Goal: Task Accomplishment & Management: Manage account settings

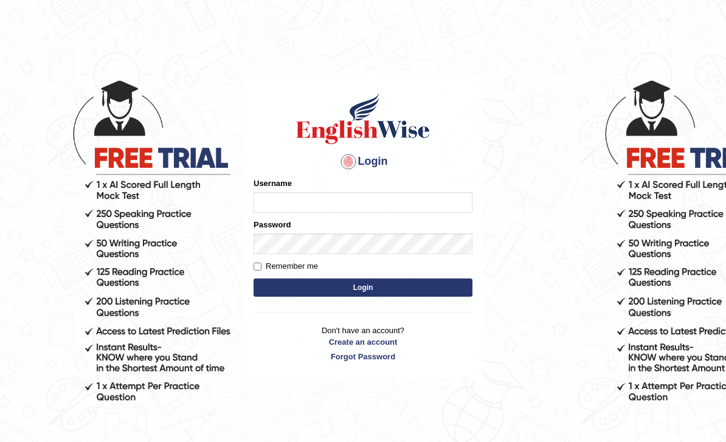
click at [343, 196] on input "Username" at bounding box center [363, 202] width 219 height 21
click at [340, 199] on input "Username" at bounding box center [363, 202] width 219 height 21
type input "Timaleti_parramatta@englishwise.com.au"
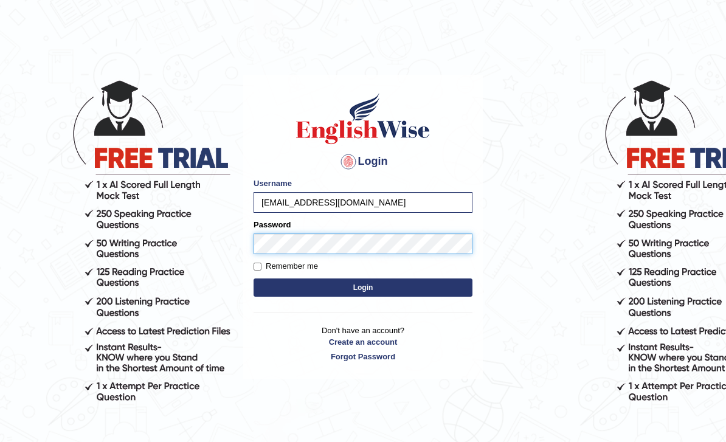
click at [363, 287] on button "Login" at bounding box center [363, 287] width 219 height 18
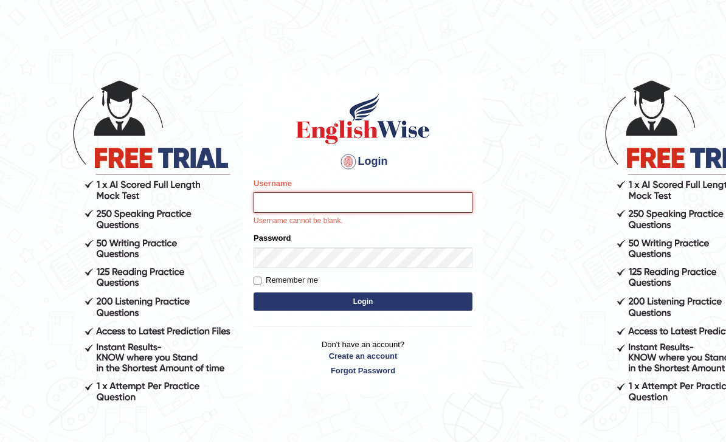
click at [339, 207] on input "Username" at bounding box center [363, 202] width 219 height 21
type input "T"
type input "Timaele"
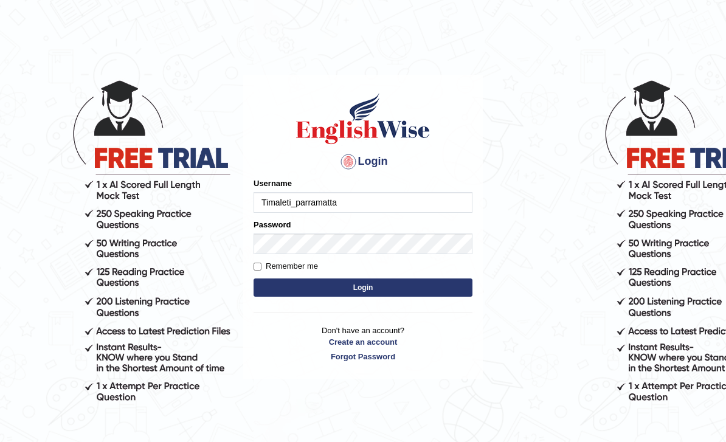
type input "Timaleti_parramatta"
click at [363, 287] on button "Login" at bounding box center [363, 287] width 219 height 18
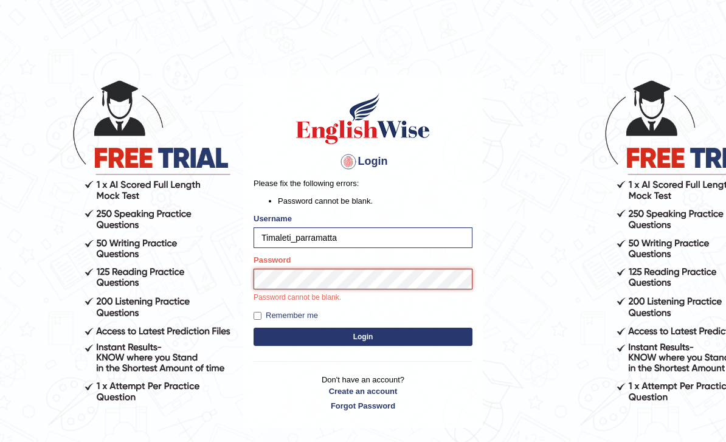
click at [363, 336] on button "Login" at bounding box center [363, 337] width 219 height 18
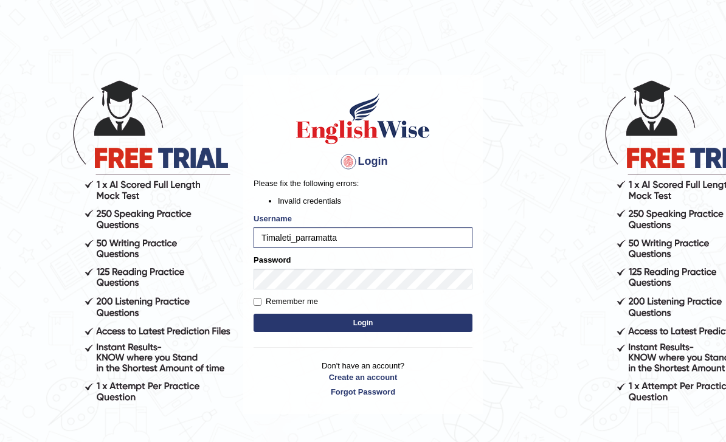
click at [291, 329] on form "Please fix the following errors: Invalid credentials Username Timaleti_parramat…" at bounding box center [363, 256] width 219 height 157
click at [295, 326] on button "Login" at bounding box center [363, 323] width 219 height 18
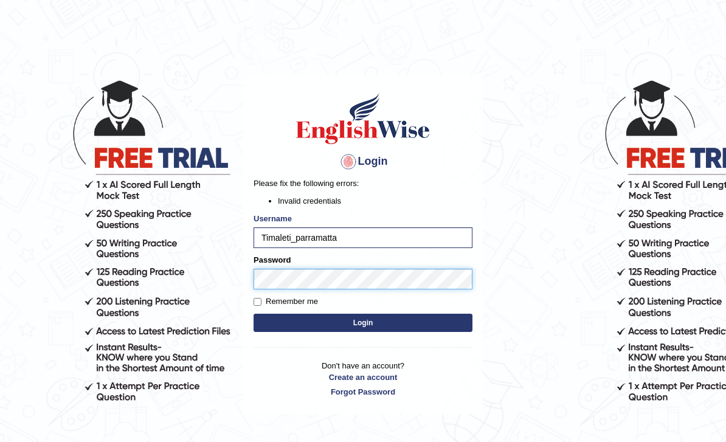
click at [363, 322] on button "Login" at bounding box center [363, 323] width 219 height 18
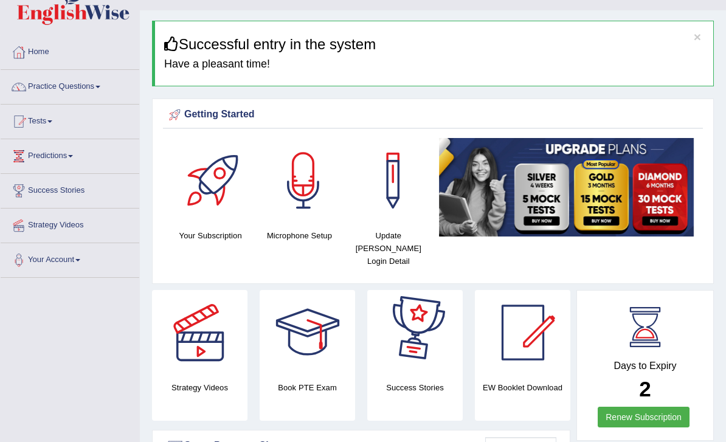
scroll to position [12, 0]
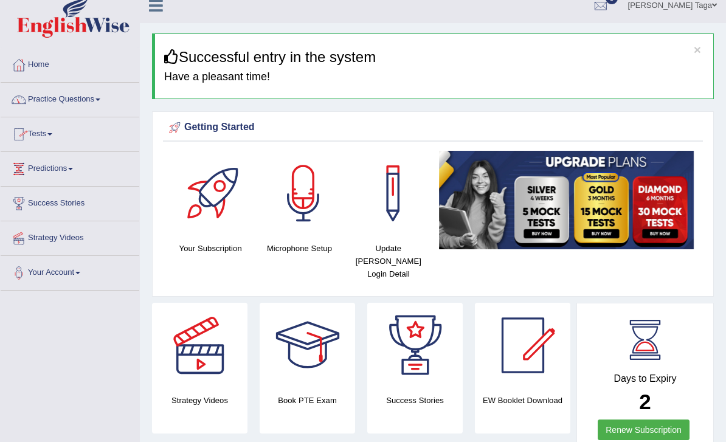
click at [55, 137] on link "Tests" at bounding box center [70, 132] width 139 height 30
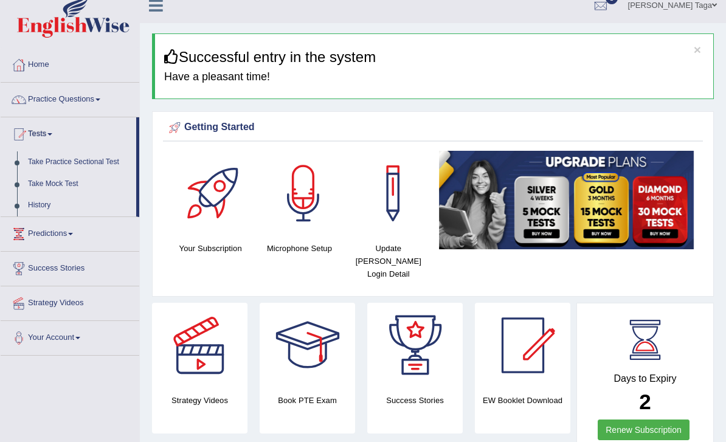
click at [47, 189] on div at bounding box center [363, 221] width 726 height 442
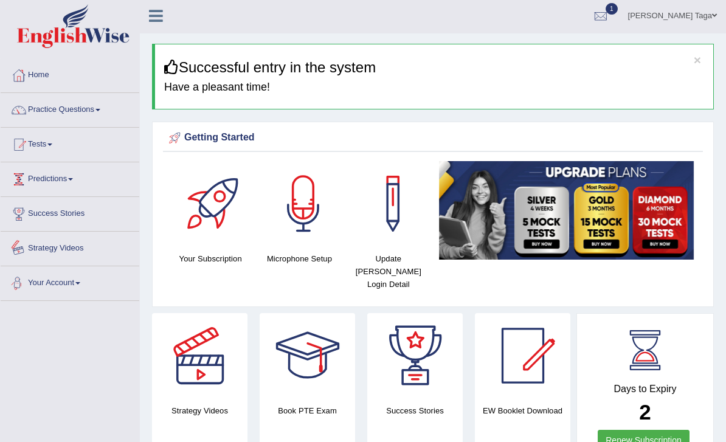
scroll to position [0, 0]
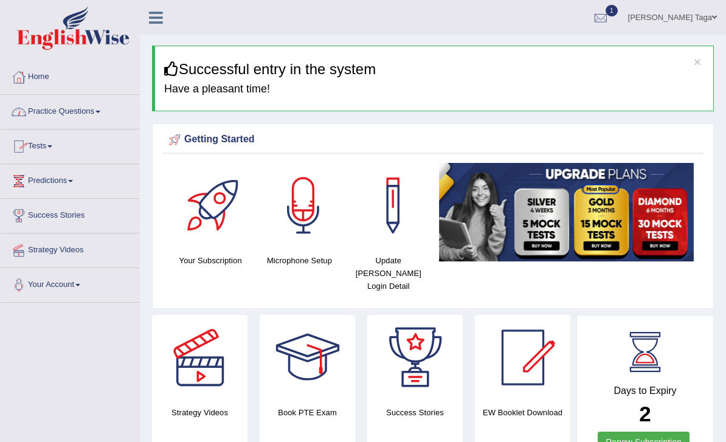
click at [54, 153] on link "Tests" at bounding box center [70, 145] width 139 height 30
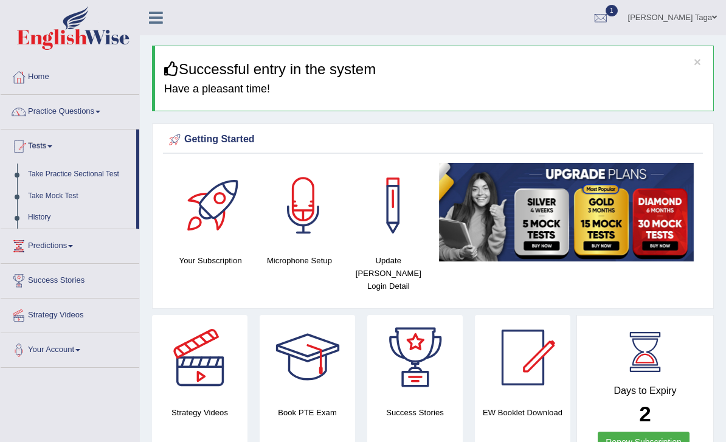
click at [0, 0] on html "Toggle navigation Home Practice Questions Speaking Practice Read Aloud Repeat S…" at bounding box center [363, 221] width 726 height 442
click at [610, 18] on div at bounding box center [601, 18] width 18 height 18
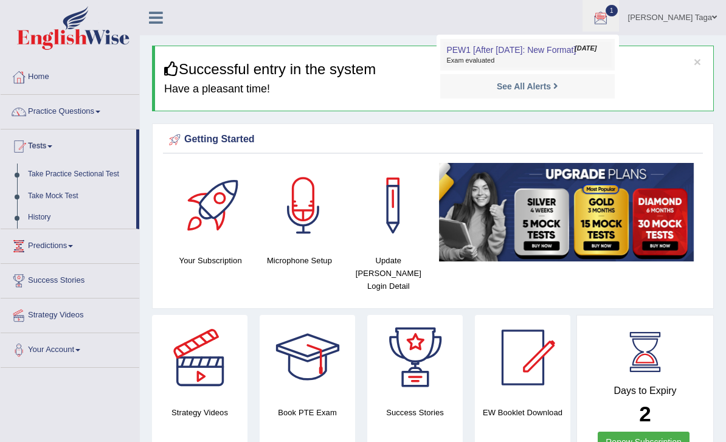
click at [576, 65] on span "Exam evaluated" at bounding box center [527, 61] width 162 height 10
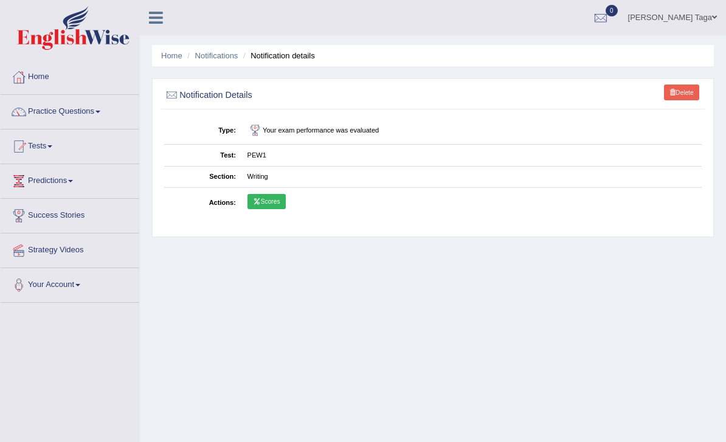
click at [278, 210] on link "Scores" at bounding box center [266, 202] width 38 height 16
click at [52, 147] on link "Tests" at bounding box center [70, 145] width 139 height 30
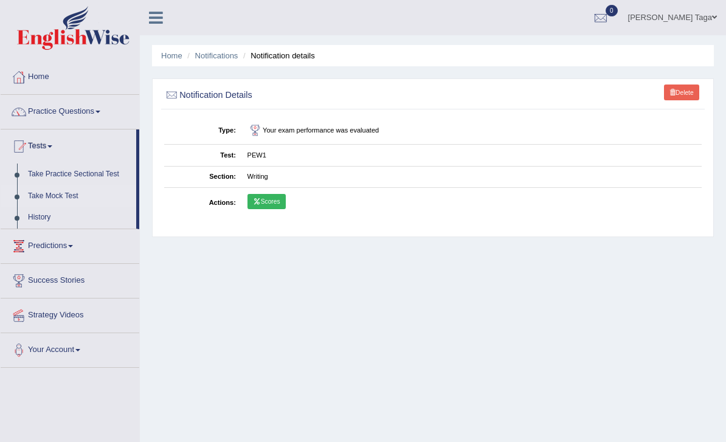
click at [38, 196] on div at bounding box center [363, 221] width 726 height 442
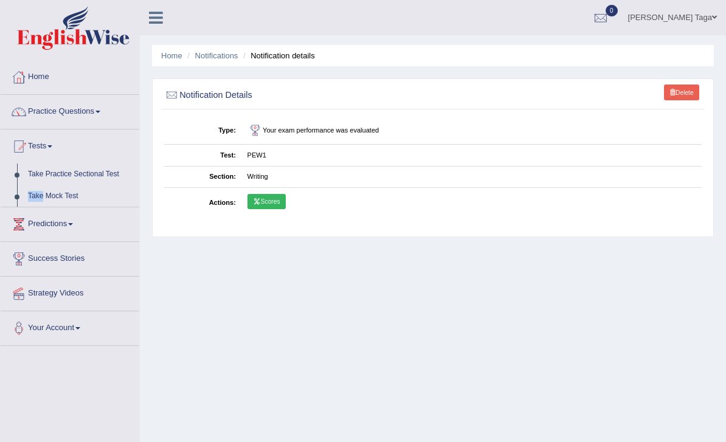
click at [36, 193] on ul "Home Practice Questions Speaking Practice Read Aloud Repeat Sentence Describe I…" at bounding box center [70, 203] width 139 height 286
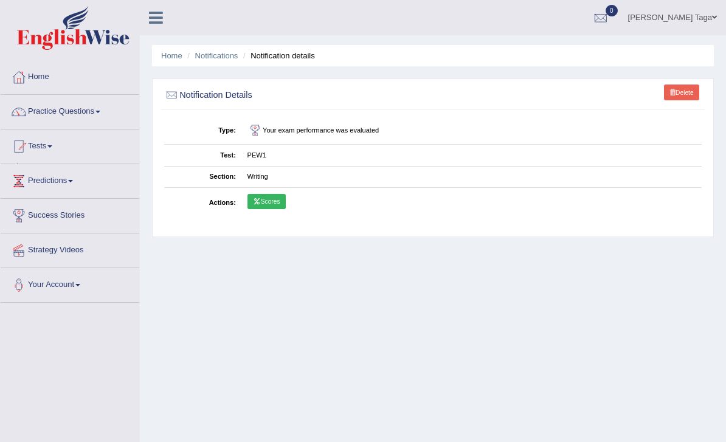
click at [36, 193] on link "Predictions" at bounding box center [70, 179] width 139 height 30
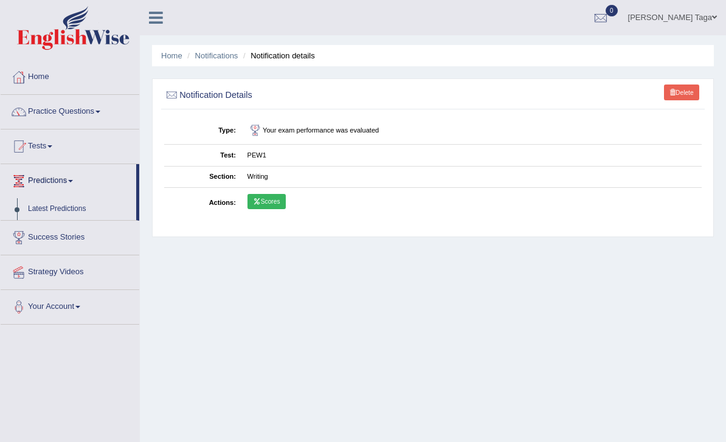
click at [74, 119] on div at bounding box center [363, 221] width 726 height 442
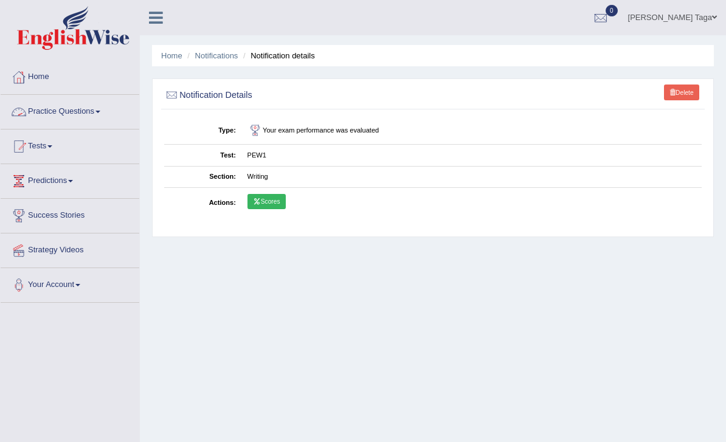
click at [74, 119] on link "Practice Questions" at bounding box center [70, 110] width 139 height 30
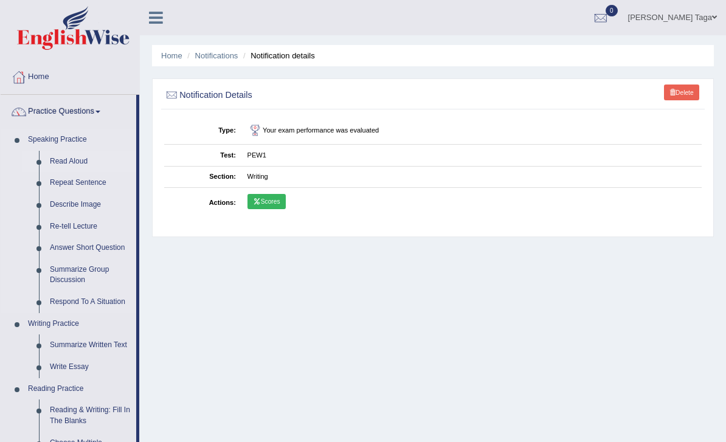
click at [62, 167] on div at bounding box center [363, 221] width 726 height 442
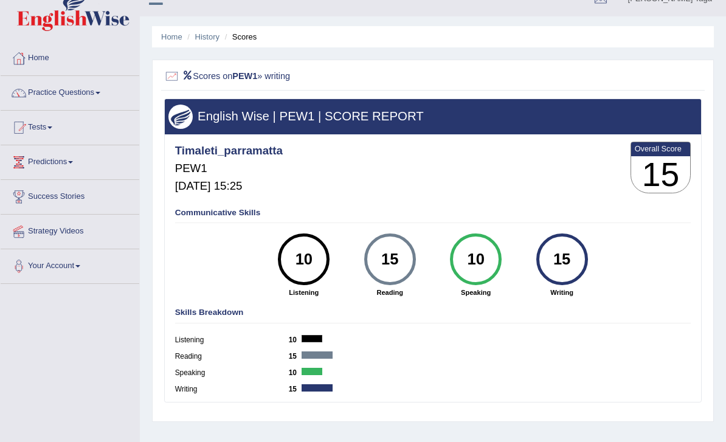
scroll to position [19, 0]
click at [41, 140] on link "Tests" at bounding box center [70, 126] width 139 height 30
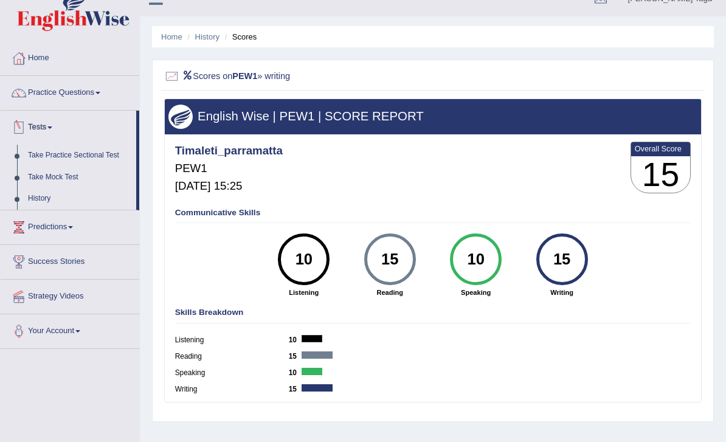
click at [59, 153] on div at bounding box center [363, 221] width 726 height 442
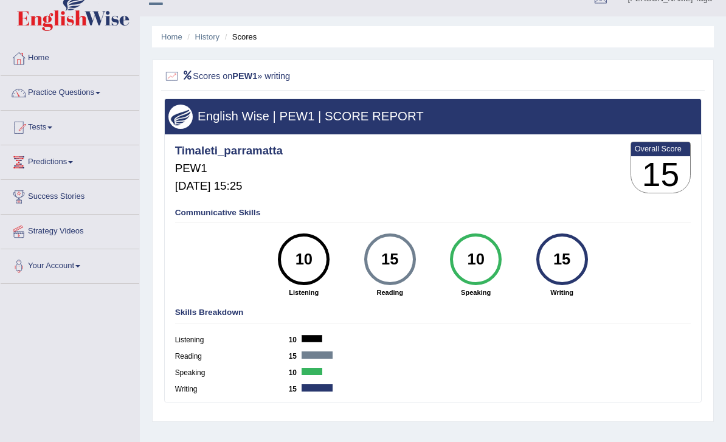
click at [46, 130] on link "Tests" at bounding box center [70, 126] width 139 height 30
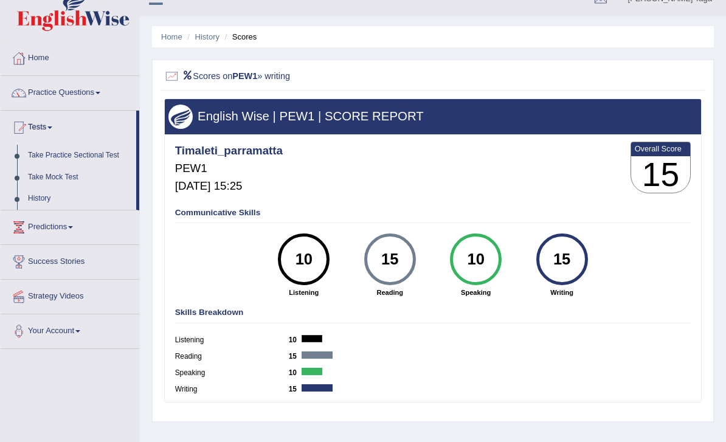
click at [66, 161] on div at bounding box center [363, 221] width 726 height 442
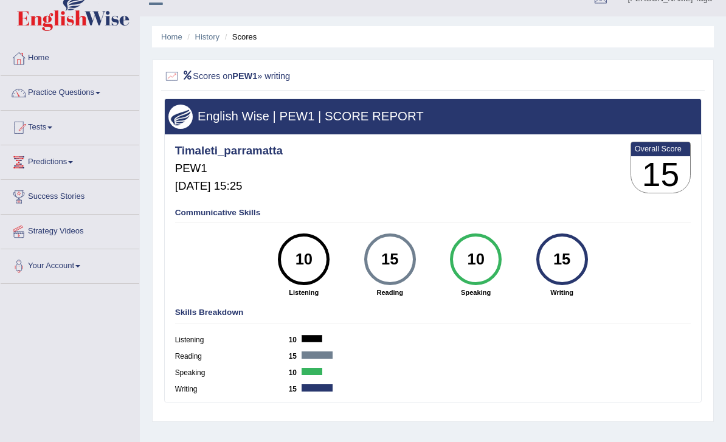
click at [46, 133] on link "Tests" at bounding box center [70, 126] width 139 height 30
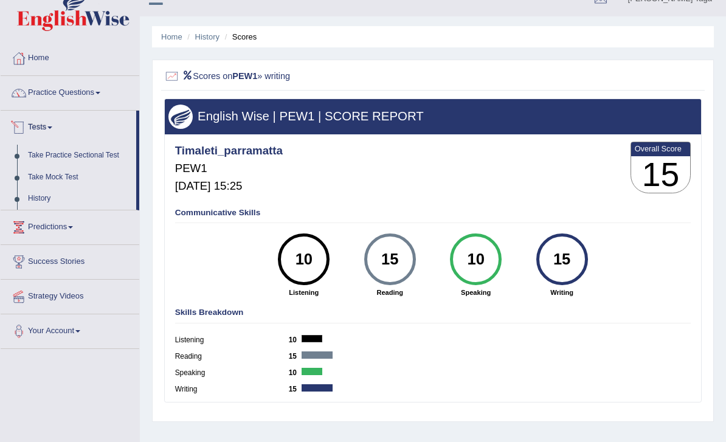
click at [84, 92] on div at bounding box center [363, 221] width 726 height 442
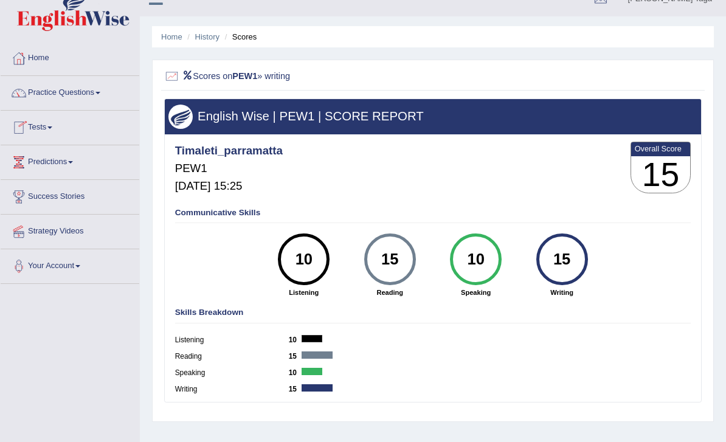
click at [89, 99] on link "Practice Questions" at bounding box center [70, 91] width 139 height 30
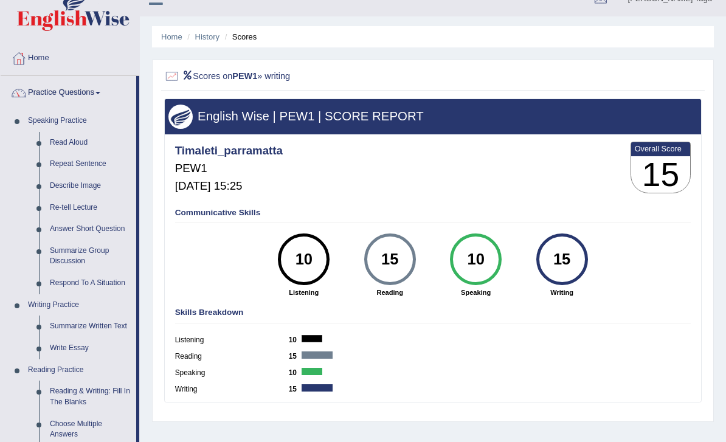
click at [68, 94] on div at bounding box center [363, 221] width 726 height 442
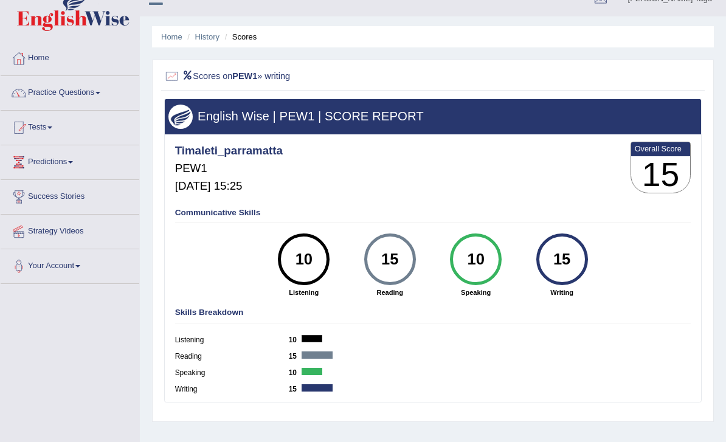
click at [49, 134] on link "Tests" at bounding box center [70, 126] width 139 height 30
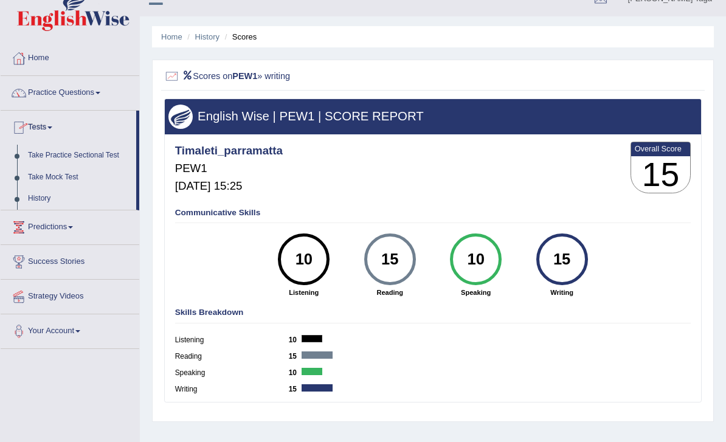
click at [42, 179] on div at bounding box center [363, 221] width 726 height 442
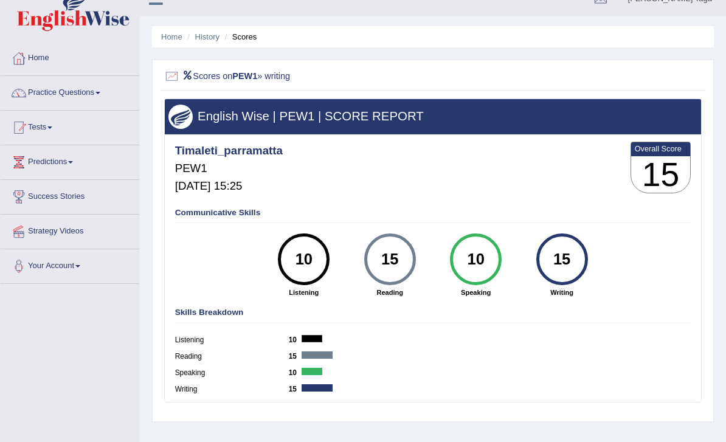
click at [30, 126] on link "Tests" at bounding box center [70, 126] width 139 height 30
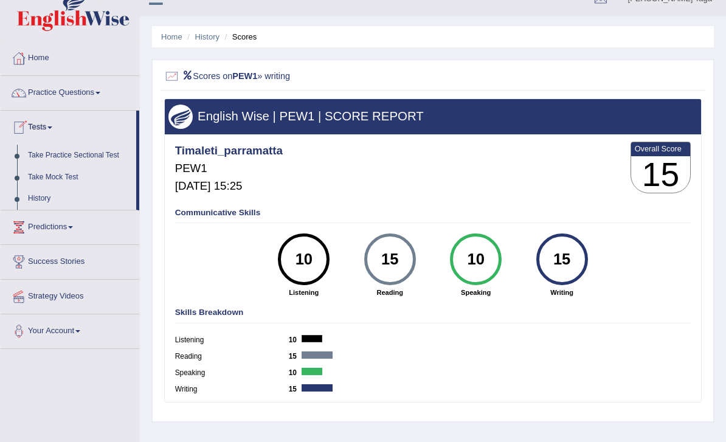
click at [40, 182] on div at bounding box center [363, 221] width 726 height 442
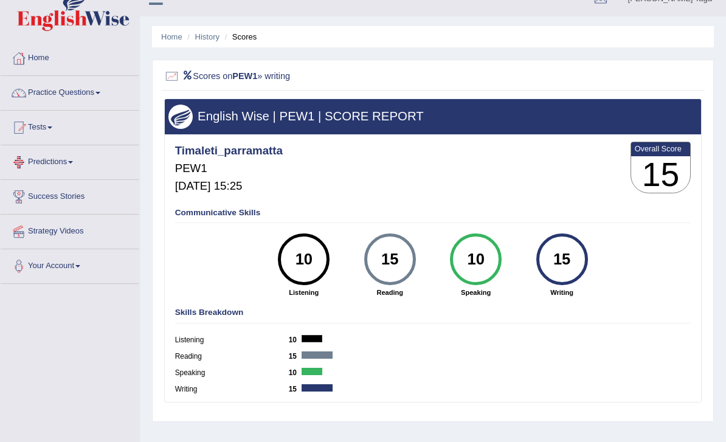
click at [60, 166] on link "Predictions" at bounding box center [70, 160] width 139 height 30
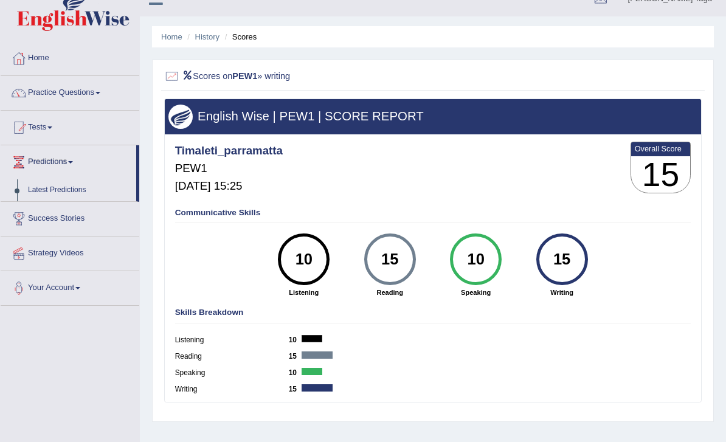
click at [38, 133] on div at bounding box center [363, 221] width 726 height 442
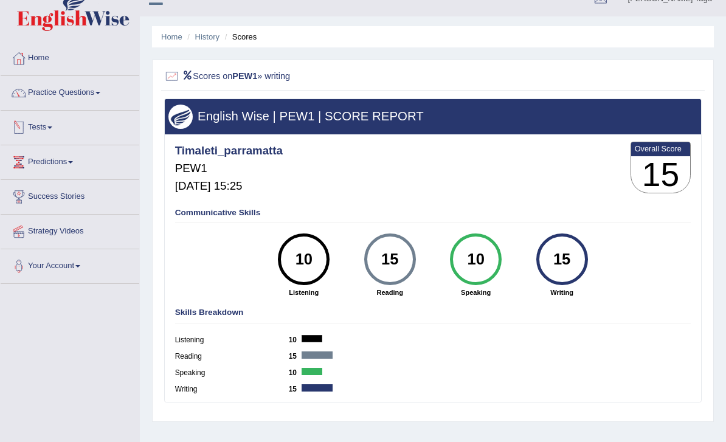
click at [38, 133] on link "Tests" at bounding box center [70, 126] width 139 height 30
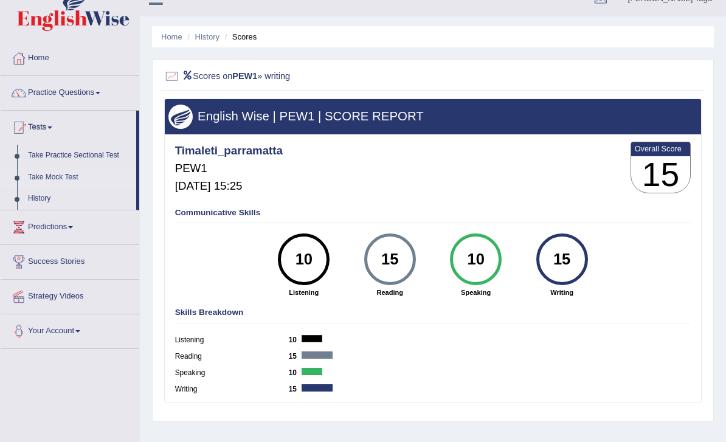
click at [44, 178] on div at bounding box center [363, 221] width 726 height 442
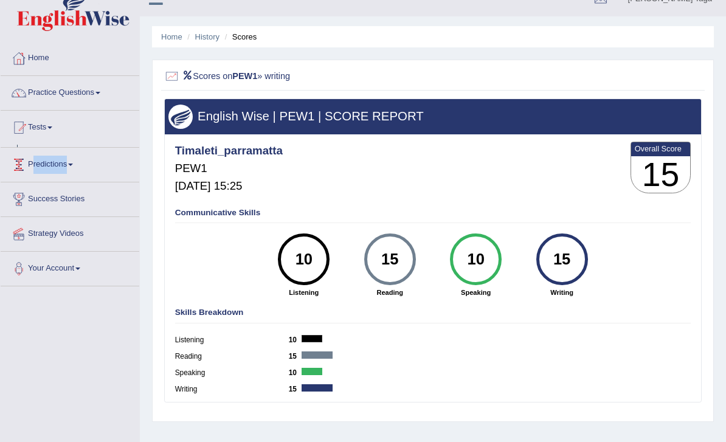
click at [45, 181] on ul "Home Practice Questions Speaking Practice Read Aloud Repeat Sentence Describe I…" at bounding box center [70, 163] width 139 height 245
